Goal: Task Accomplishment & Management: Manage account settings

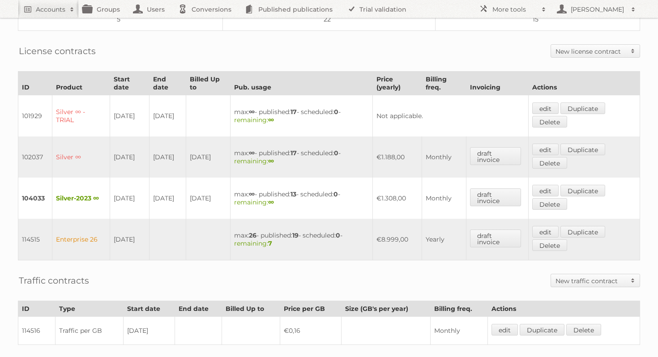
scroll to position [190, 0]
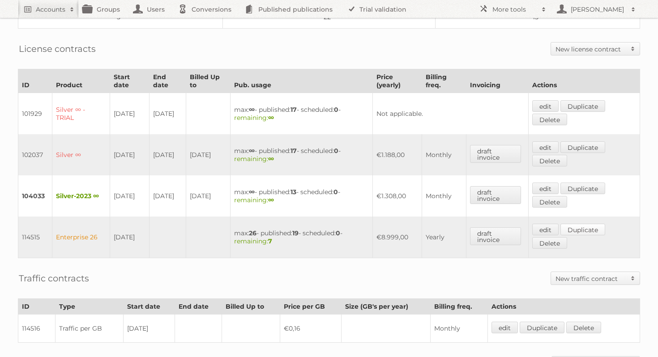
click at [596, 226] on link "Duplicate" at bounding box center [583, 230] width 45 height 12
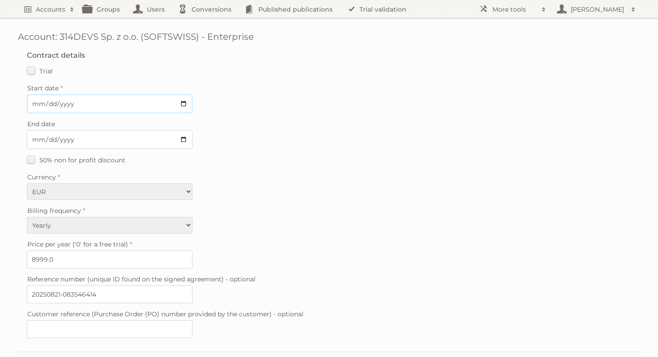
click at [185, 100] on input "Start date" at bounding box center [110, 104] width 166 height 19
click at [31, 72] on label "Trial" at bounding box center [40, 70] width 26 height 13
click at [0, 0] on input "Trial" at bounding box center [0, 0] width 0 height 0
type input "0"
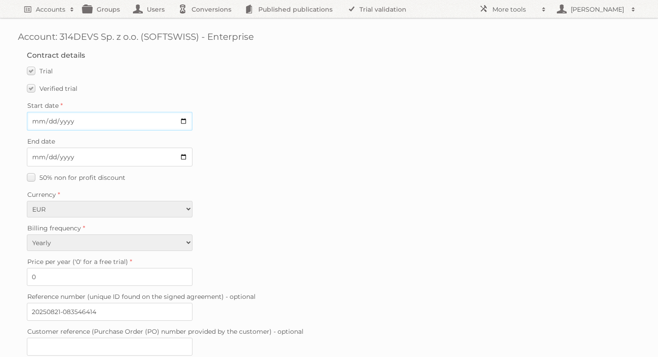
click at [185, 122] on input "Start date" at bounding box center [110, 121] width 166 height 19
type input "2025-08-28"
click at [185, 157] on input "End date" at bounding box center [110, 157] width 166 height 19
type input "2025-08-31"
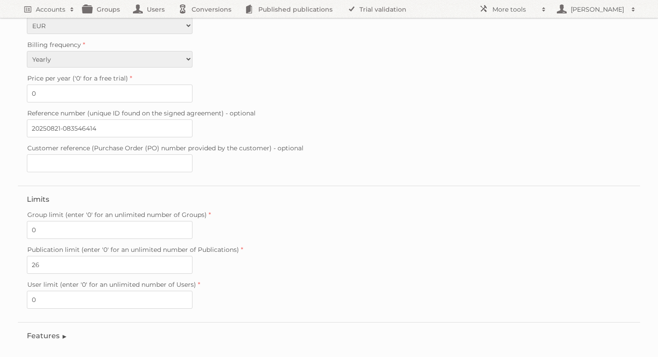
scroll to position [231, 0]
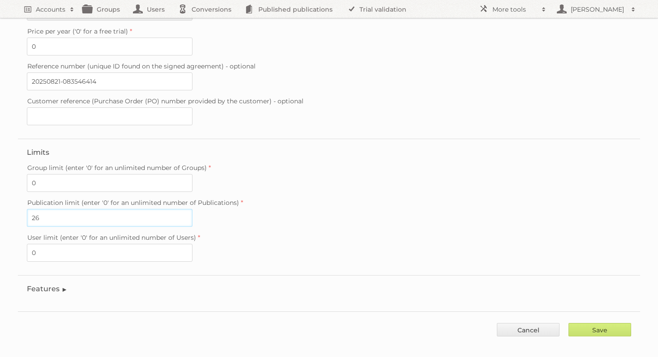
drag, startPoint x: 47, startPoint y: 214, endPoint x: 27, endPoint y: 214, distance: 20.2
click at [27, 214] on input "26" at bounding box center [110, 218] width 166 height 18
type input "0"
click at [301, 173] on div "Group limit (enter '0' for an unlimited number of Groups) 0" at bounding box center [329, 177] width 605 height 30
click at [614, 326] on input "Save" at bounding box center [600, 329] width 63 height 13
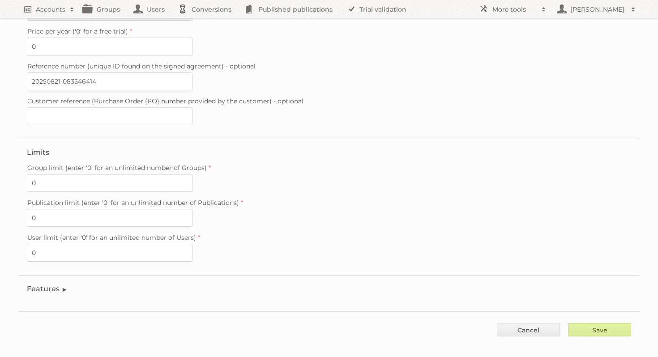
type input "..."
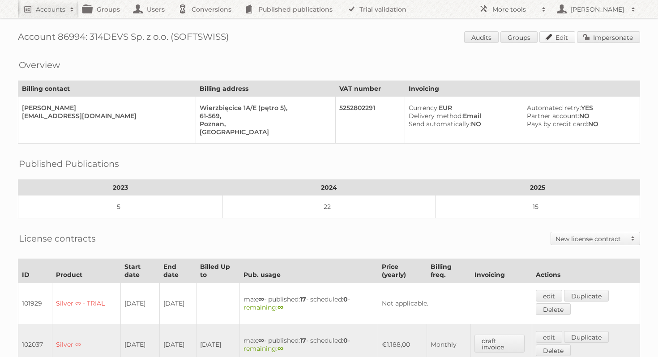
click at [563, 39] on link "Edit" at bounding box center [558, 37] width 36 height 12
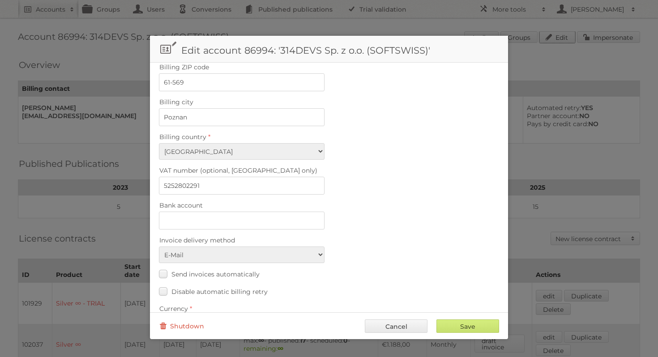
scroll to position [356, 0]
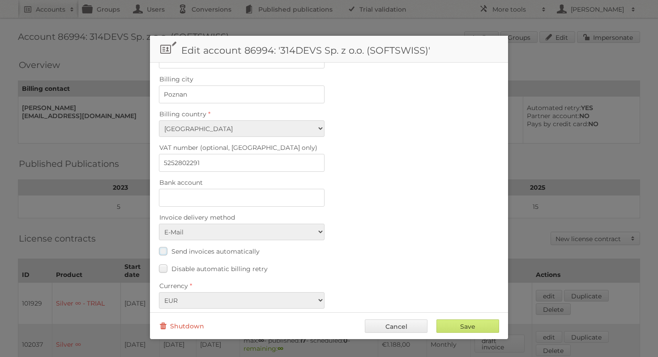
click at [160, 245] on label "Send invoices automatically" at bounding box center [209, 251] width 101 height 13
click at [0, 0] on input "Send invoices automatically" at bounding box center [0, 0] width 0 height 0
click at [456, 329] on input "Save" at bounding box center [468, 326] width 63 height 13
type input "..."
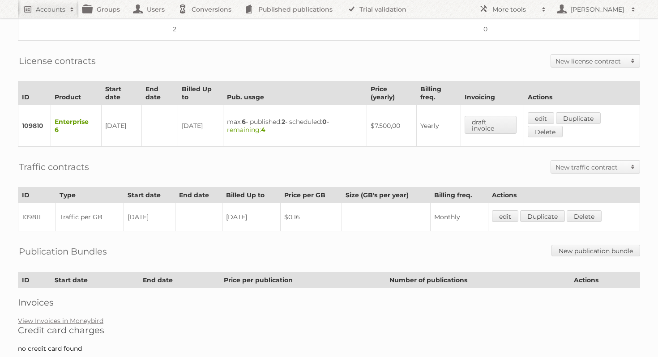
scroll to position [219, 0]
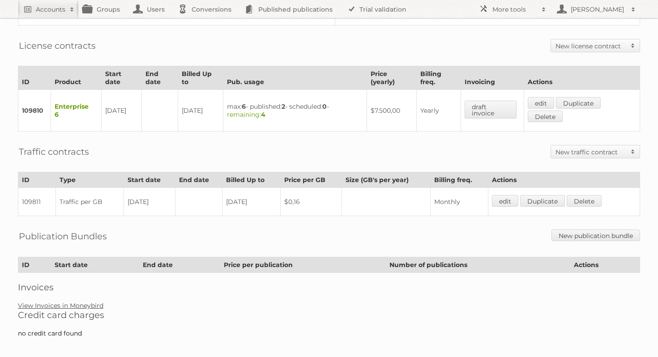
click at [87, 302] on link "View Invoices in Moneybird" at bounding box center [61, 306] width 86 height 8
click at [597, 97] on link "Duplicate" at bounding box center [578, 103] width 45 height 12
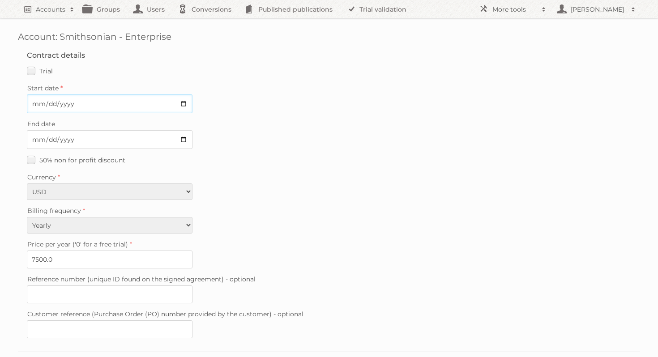
click at [182, 104] on input "Start date" at bounding box center [110, 104] width 166 height 19
type input "[DATE]"
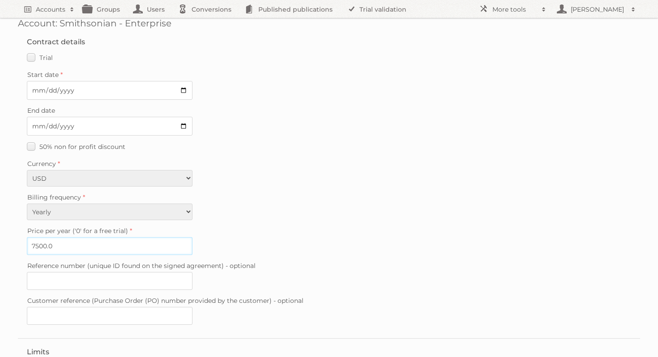
drag, startPoint x: 63, startPoint y: 246, endPoint x: 13, endPoint y: 246, distance: 49.7
click at [13, 246] on div "Account: Smithsonian - Enterprise Contract details Trial Verified trial Start d…" at bounding box center [329, 267] width 658 height 561
type input "5250"
click at [238, 235] on div "Price per year ('0' for a free trial) 5250" at bounding box center [329, 240] width 605 height 30
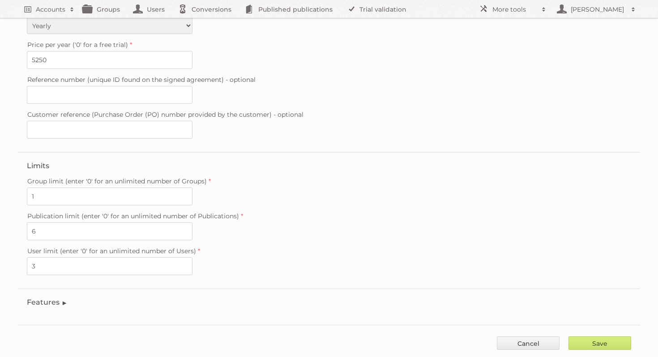
scroll to position [213, 0]
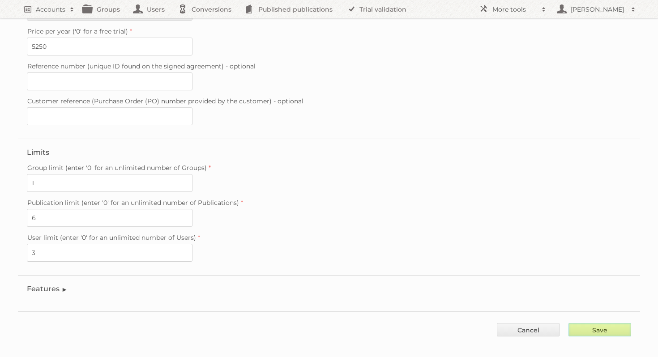
click at [614, 323] on input "Save" at bounding box center [600, 329] width 63 height 13
type input "..."
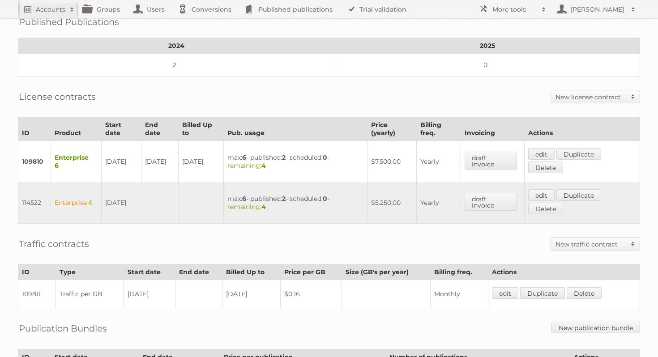
scroll to position [169, 0]
